Goal: Information Seeking & Learning: Learn about a topic

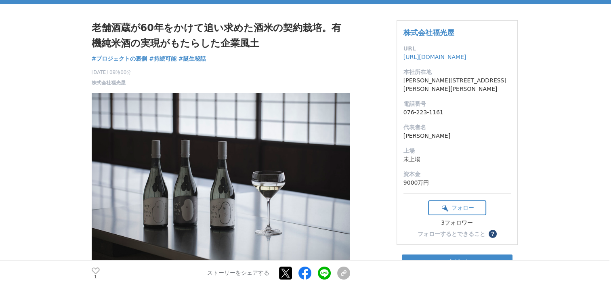
scroll to position [40, 0]
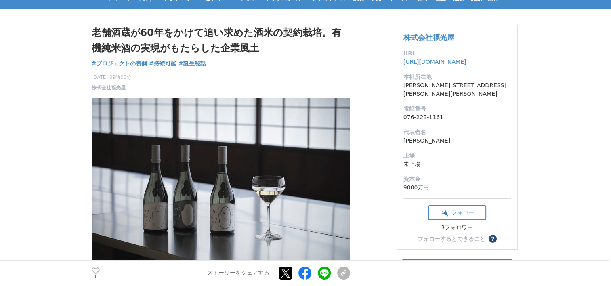
click at [209, 34] on h1 "老舗酒蔵が60年をかけて追い求めた酒米の契約栽培。有機純米酒の実現がもたらした企業風土" at bounding box center [221, 40] width 258 height 31
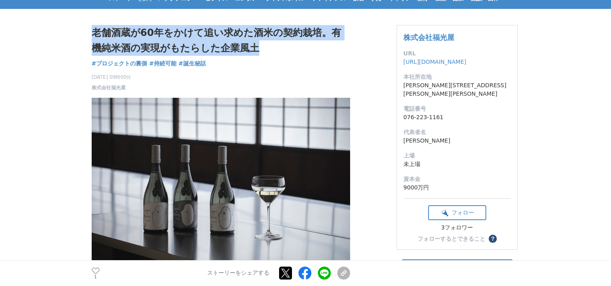
click at [209, 34] on h1 "老舗酒蔵が60年をかけて追い求めた酒米の契約栽培。有機純米酒の実現がもたらした企業風土" at bounding box center [221, 40] width 258 height 31
click at [233, 36] on h1 "老舗酒蔵が60年をかけて追い求めた酒米の契約栽培。有機純米酒の実現がもたらした企業風土" at bounding box center [221, 40] width 258 height 31
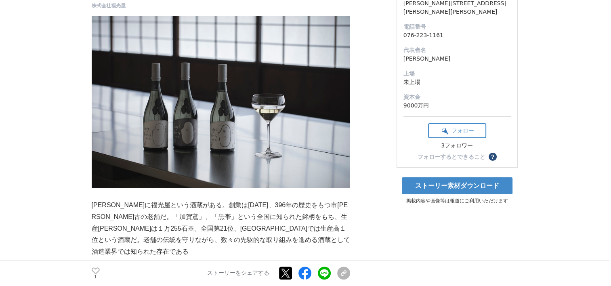
scroll to position [162, 0]
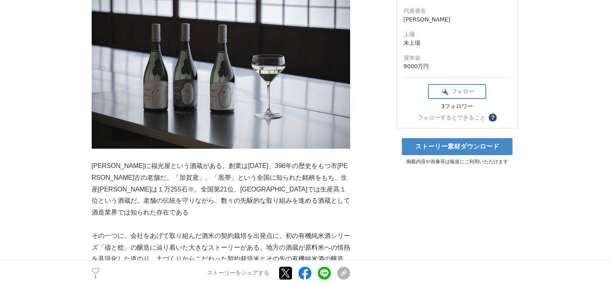
click at [293, 171] on p "[PERSON_NAME]に福光屋という酒蔵がある。創業は[DATE]、396年の歴史をもつ市[PERSON_NAME]古の老舗だ。「加賀鳶」、「黒帯」という…" at bounding box center [221, 189] width 258 height 58
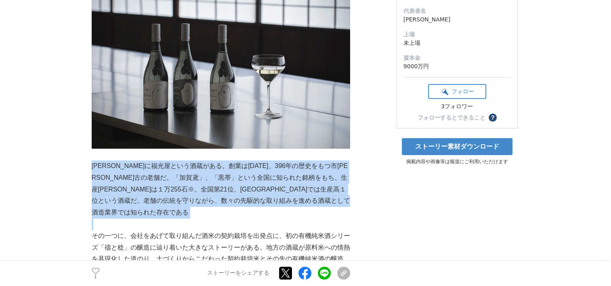
click at [293, 171] on p "[PERSON_NAME]に福光屋という酒蔵がある。創業は[DATE]、396年の歴史をもつ市[PERSON_NAME]古の老舗だ。「加賀鳶」、「黒帯」という…" at bounding box center [221, 189] width 258 height 58
click at [244, 174] on p "[PERSON_NAME]に福光屋という酒蔵がある。創業は[DATE]、396年の歴史をもつ市[PERSON_NAME]古の老舗だ。「加賀鳶」、「黒帯」という…" at bounding box center [221, 189] width 258 height 58
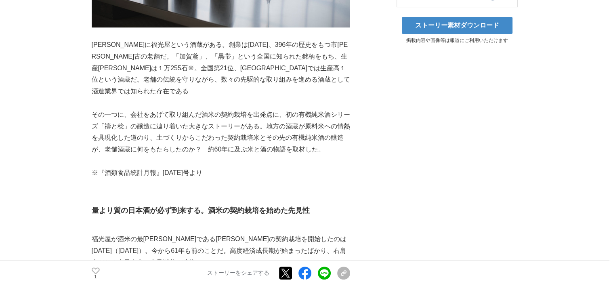
scroll to position [242, 0]
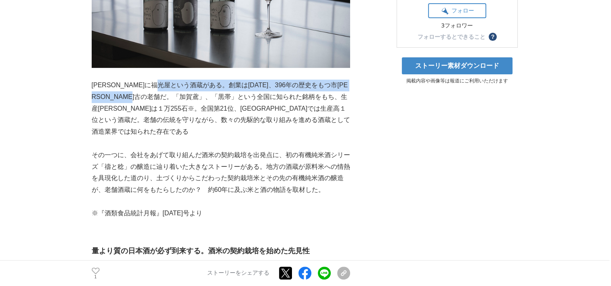
drag, startPoint x: 190, startPoint y: 84, endPoint x: 186, endPoint y: 96, distance: 12.5
click at [186, 96] on p "[PERSON_NAME]に福光屋という酒蔵がある。創業は[DATE]、396年の歴史をもつ市[PERSON_NAME]古の老舗だ。「加賀鳶」、「黒帯」という…" at bounding box center [221, 109] width 258 height 58
click at [187, 96] on p "[PERSON_NAME]に福光屋という酒蔵がある。創業は[DATE]、396年の歴史をもつ市[PERSON_NAME]古の老舗だ。「加賀鳶」、「黒帯」という…" at bounding box center [221, 109] width 258 height 58
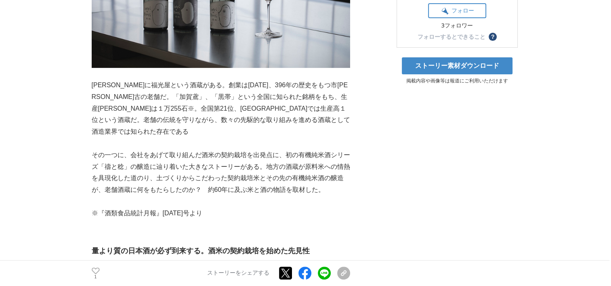
click at [163, 105] on p "[PERSON_NAME]に福光屋という酒蔵がある。創業は[DATE]、396年の歴史をもつ市[PERSON_NAME]古の老舗だ。「加賀鳶」、「黒帯」という…" at bounding box center [221, 109] width 258 height 58
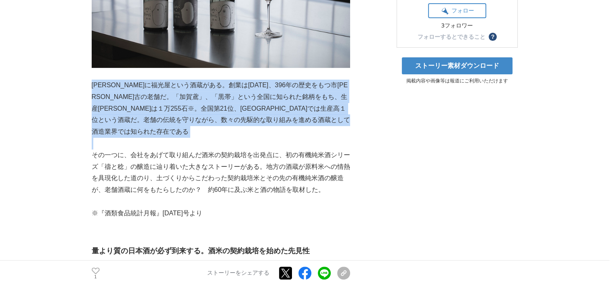
click at [163, 105] on p "[PERSON_NAME]に福光屋という酒蔵がある。創業は[DATE]、396年の歴史をもつ市[PERSON_NAME]古の老舗だ。「加賀鳶」、「黒帯」という…" at bounding box center [221, 109] width 258 height 58
click at [228, 112] on p "[PERSON_NAME]に福光屋という酒蔵がある。創業は[DATE]、396年の歴史をもつ市[PERSON_NAME]古の老舗だ。「加賀鳶」、「黒帯」という…" at bounding box center [221, 109] width 258 height 58
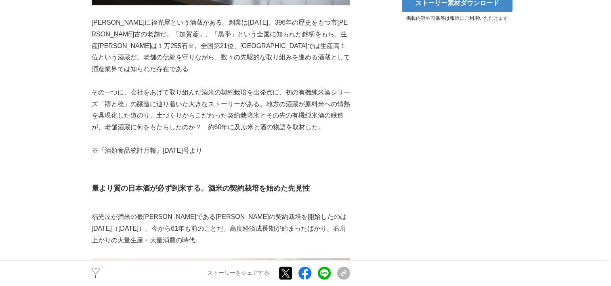
scroll to position [323, 0]
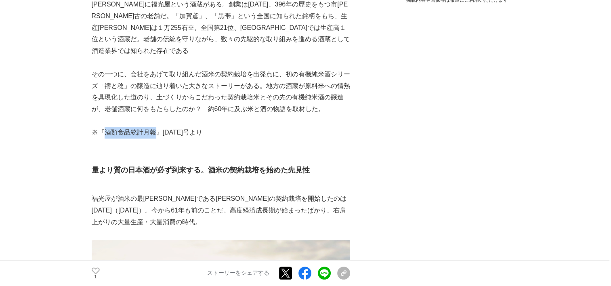
drag, startPoint x: 107, startPoint y: 119, endPoint x: 153, endPoint y: 118, distance: 46.5
click at [153, 127] on p "※『酒類食品統計月報』[DATE]号より" at bounding box center [221, 133] width 258 height 12
copy p "酒類食品統計月報"
click at [233, 93] on p "その一つに、会社をあげて取り組んだ酒米の契約栽培を出発点に、初の有機純米酒シリーズ「禱と稔」の醸造に辿り着いた大きなストーリーがある。地方の酒蔵が原料米への情…" at bounding box center [221, 92] width 258 height 46
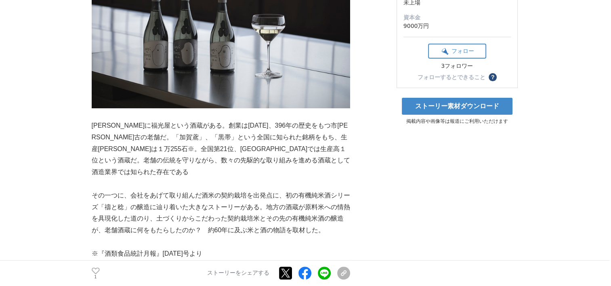
click at [144, 149] on p "[PERSON_NAME]に福光屋という酒蔵がある。創業は[DATE]、396年の歴史をもつ市[PERSON_NAME]古の老舗だ。「加賀鳶」、「黒帯」という…" at bounding box center [221, 149] width 258 height 58
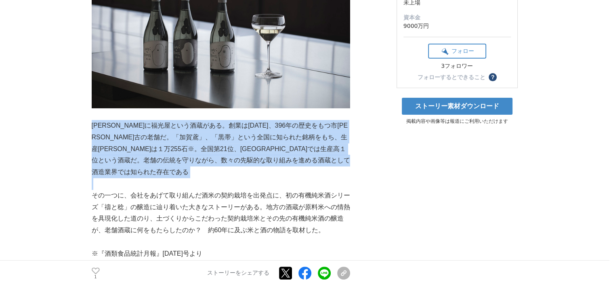
click at [144, 149] on p "[PERSON_NAME]に福光屋という酒蔵がある。創業は[DATE]、396年の歴史をもつ市[PERSON_NAME]古の老舗だ。「加賀鳶」、「黒帯」という…" at bounding box center [221, 149] width 258 height 58
click at [151, 165] on p "[PERSON_NAME]に福光屋という酒蔵がある。創業は[DATE]、396年の歴史をもつ市[PERSON_NAME]古の老舗だ。「加賀鳶」、「黒帯」という…" at bounding box center [221, 149] width 258 height 58
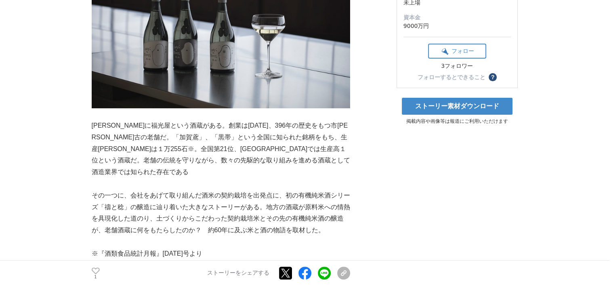
click at [149, 149] on p "[PERSON_NAME]に福光屋という酒蔵がある。創業は[DATE]、396年の歴史をもつ市[PERSON_NAME]古の老舗だ。「加賀鳶」、「黒帯」という…" at bounding box center [221, 149] width 258 height 58
click at [152, 157] on p "[PERSON_NAME]に福光屋という酒蔵がある。創業は[DATE]、396年の歴史をもつ市[PERSON_NAME]古の老舗だ。「加賀鳶」、「黒帯」という…" at bounding box center [221, 149] width 258 height 58
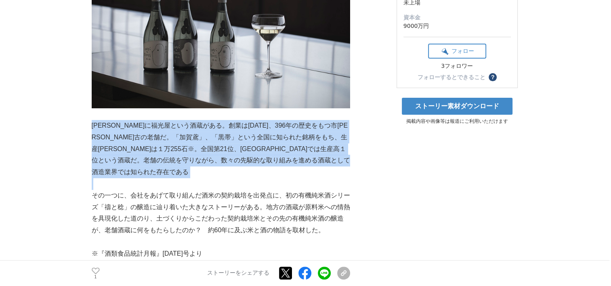
click at [152, 157] on p "[PERSON_NAME]に福光屋という酒蔵がある。創業は[DATE]、396年の歴史をもつ市[PERSON_NAME]古の老舗だ。「加賀鳶」、「黒帯」という…" at bounding box center [221, 149] width 258 height 58
click at [157, 178] on p at bounding box center [221, 184] width 258 height 12
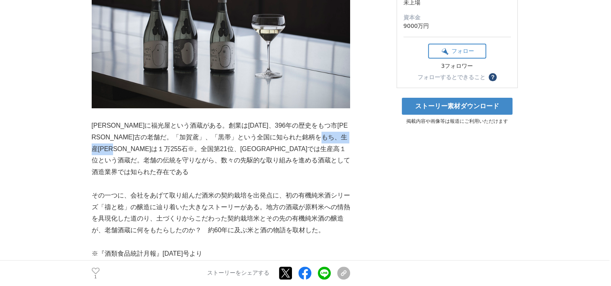
drag, startPoint x: 115, startPoint y: 147, endPoint x: 168, endPoint y: 147, distance: 53.3
click at [168, 147] on p "[PERSON_NAME]に福光屋という酒蔵がある。創業は[DATE]、396年の歴史をもつ市[PERSON_NAME]古の老舗だ。「加賀鳶」、「黒帯」という…" at bounding box center [221, 149] width 258 height 58
copy p "[GEOGRAPHIC_DATA]では生産高"
